Goal: Task Accomplishment & Management: Use online tool/utility

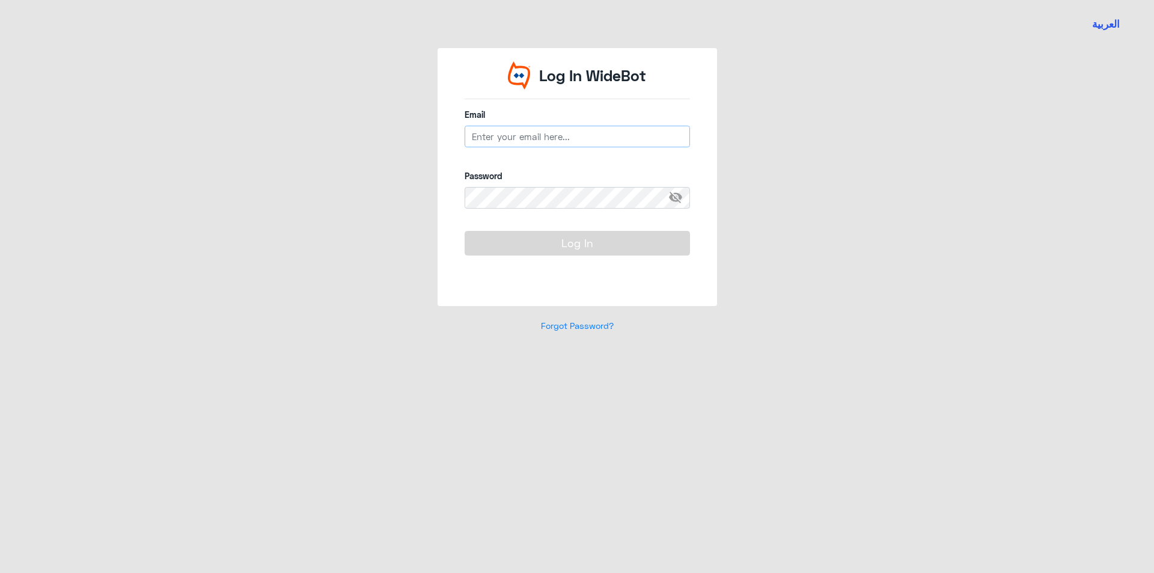
click at [552, 138] on input "email" at bounding box center [576, 137] width 225 height 22
type input "[EMAIL_ADDRESS][DOMAIN_NAME]"
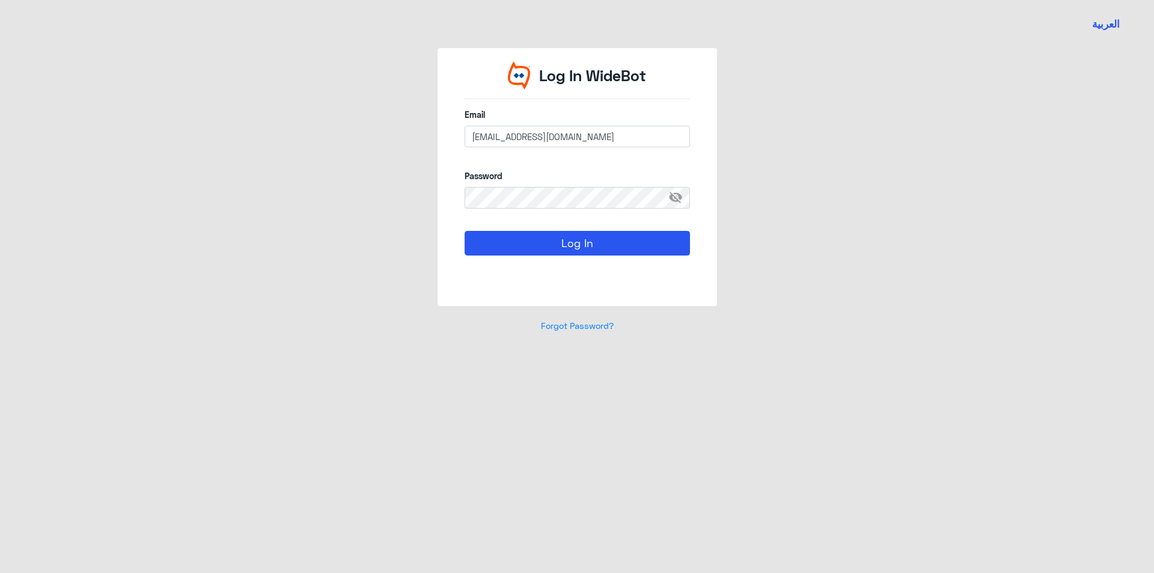
click at [677, 195] on span "visibility_off" at bounding box center [679, 198] width 22 height 22
click at [564, 237] on button "Log In" at bounding box center [576, 243] width 225 height 24
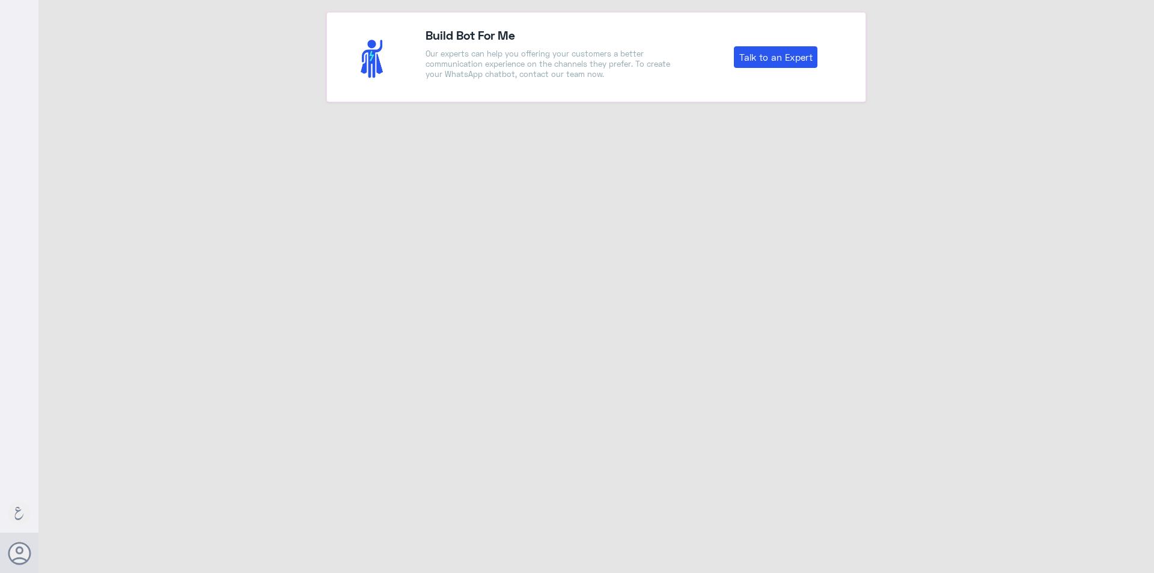
click at [997, 361] on div "Build Bot For Me Our experts can help you offering your customers a better comm…" at bounding box center [595, 288] width 1115 height 576
click at [776, 52] on link "Talk to an Expert" at bounding box center [776, 57] width 84 height 22
click at [796, 53] on link "Talk to an Expert" at bounding box center [776, 57] width 84 height 22
